Goal: Complete application form

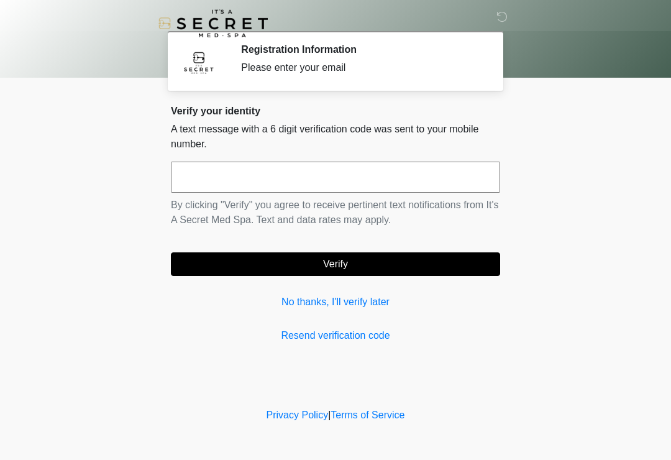
click at [309, 305] on link "No thanks, I'll verify later" at bounding box center [335, 302] width 329 height 15
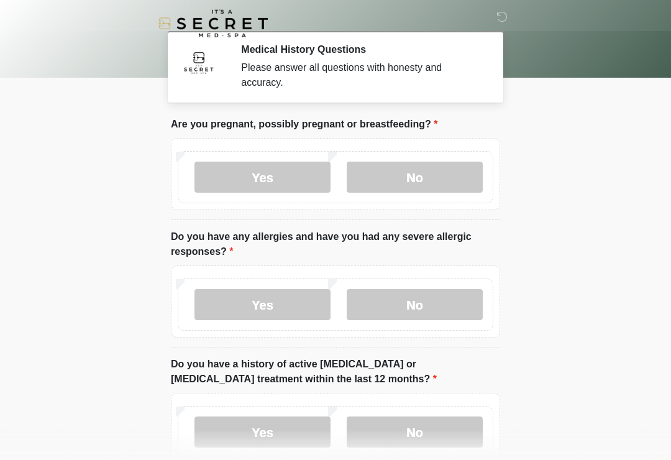
click at [374, 165] on label "No" at bounding box center [415, 177] width 136 height 31
click at [381, 300] on label "No" at bounding box center [415, 304] width 136 height 31
click at [395, 416] on label "No" at bounding box center [415, 431] width 136 height 31
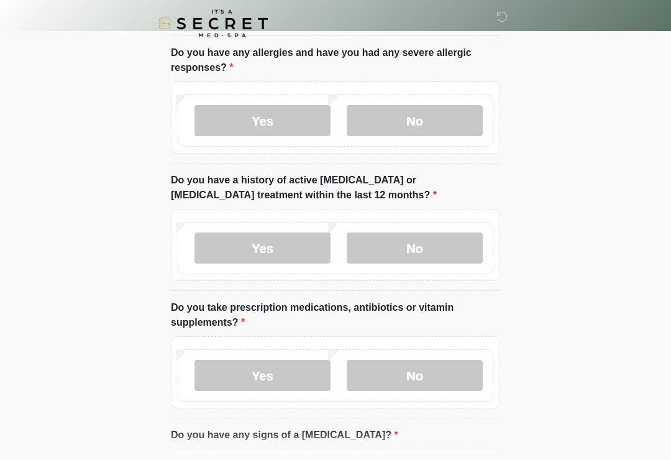
scroll to position [249, 0]
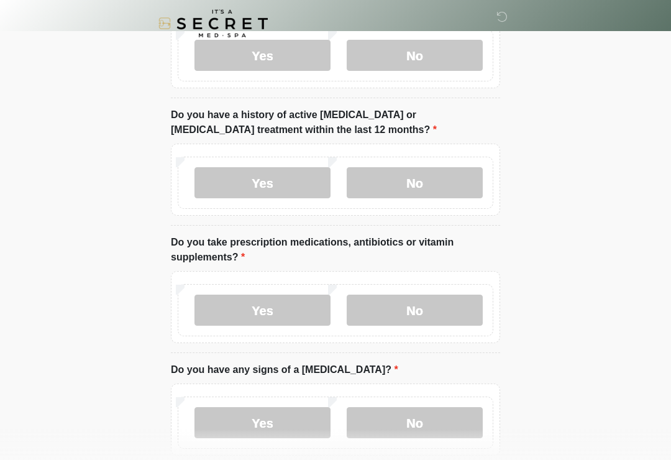
click at [390, 304] on label "No" at bounding box center [415, 310] width 136 height 31
click at [398, 421] on label "No" at bounding box center [415, 422] width 136 height 31
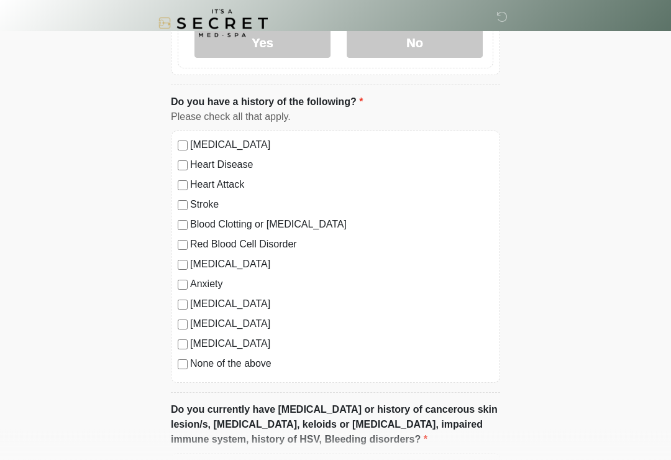
scroll to position [701, 0]
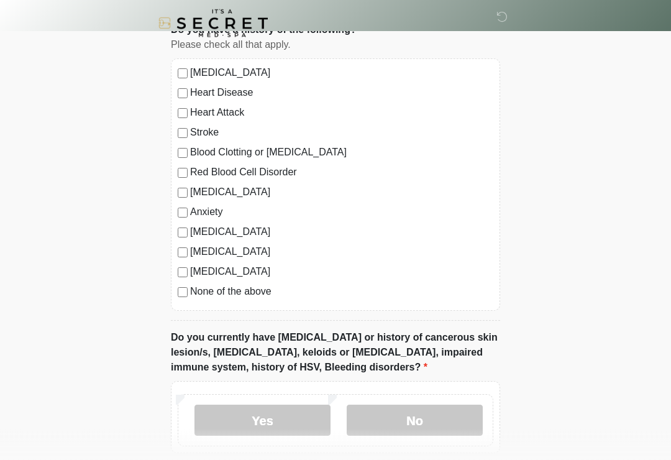
click at [181, 282] on div "[MEDICAL_DATA] Heart Disease Heart Attack Stroke Blood Clotting or [MEDICAL_DAT…" at bounding box center [335, 185] width 329 height 252
click at [375, 412] on label "No" at bounding box center [415, 420] width 136 height 31
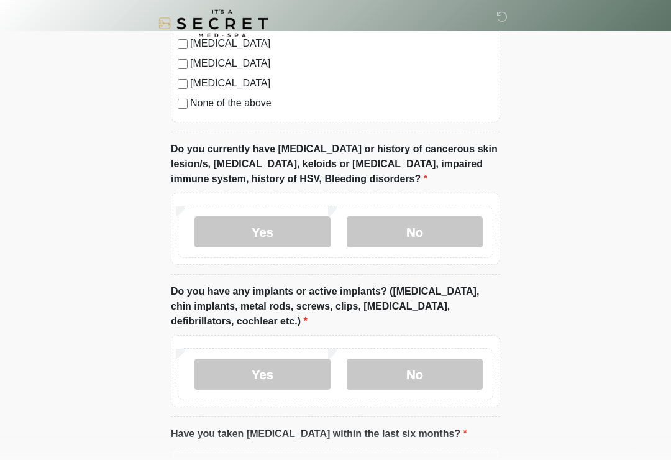
scroll to position [904, 0]
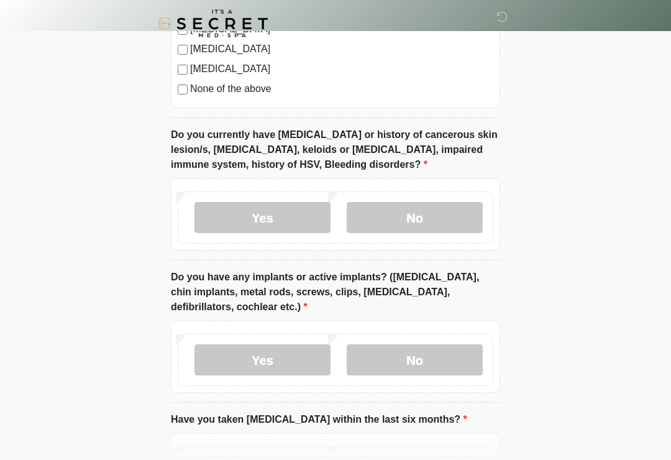
click at [380, 339] on div "Yes No" at bounding box center [336, 360] width 316 height 52
click at [380, 354] on label "No" at bounding box center [415, 359] width 136 height 31
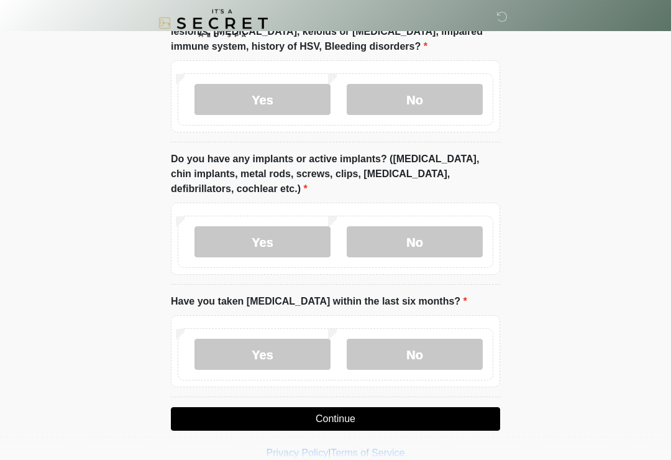
scroll to position [1039, 0]
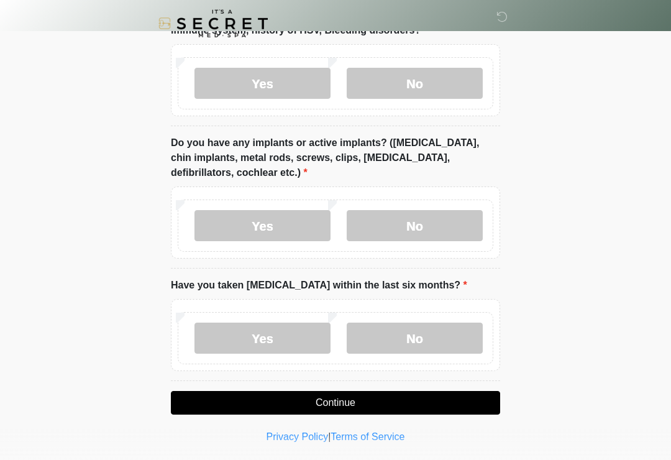
click at [358, 395] on button "Continue" at bounding box center [335, 403] width 329 height 24
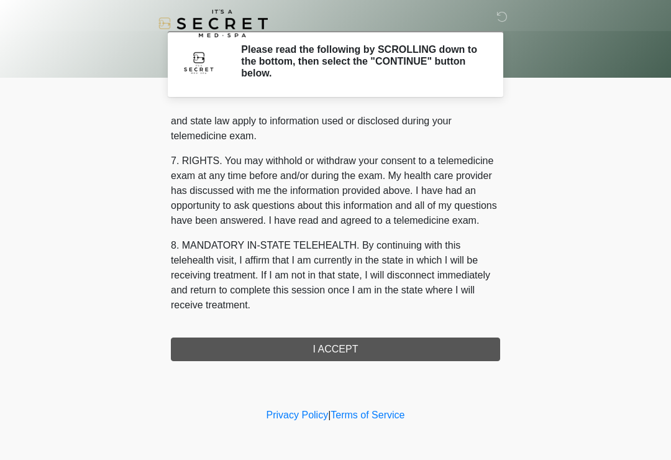
scroll to position [510, 0]
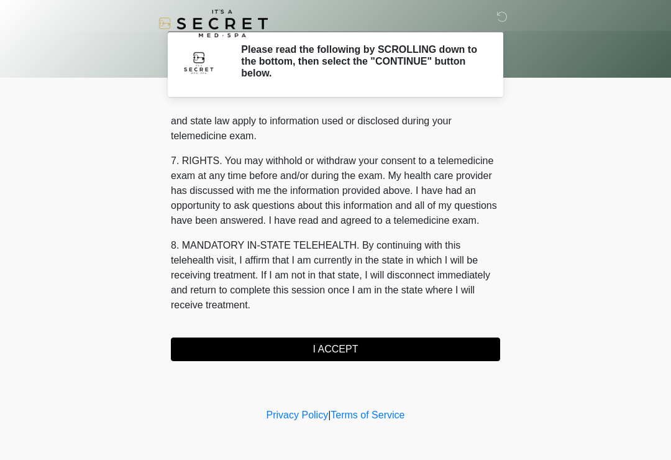
click at [290, 349] on button "I ACCEPT" at bounding box center [335, 349] width 329 height 24
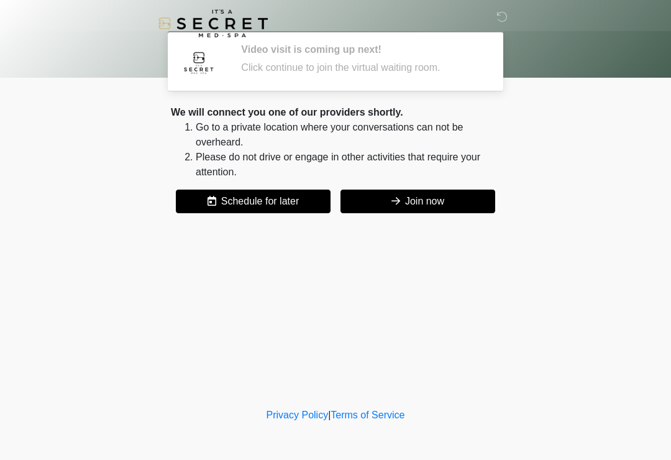
click at [392, 201] on icon at bounding box center [396, 201] width 9 height 10
click at [395, 203] on icon at bounding box center [396, 201] width 9 height 10
click at [384, 190] on button "Join now" at bounding box center [418, 202] width 155 height 24
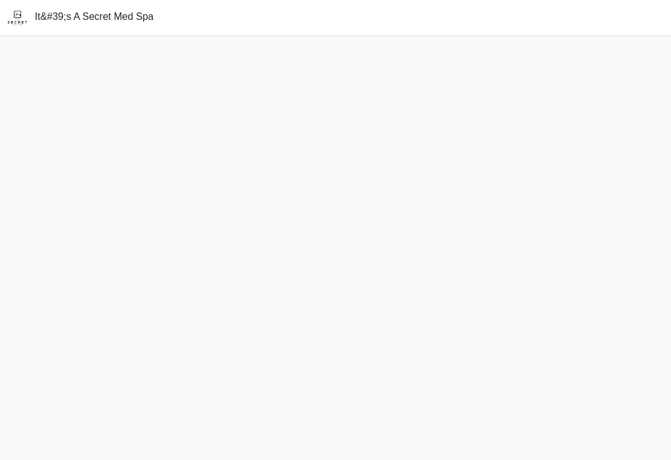
click at [407, 210] on div at bounding box center [335, 247] width 671 height 425
